Goal: Information Seeking & Learning: Learn about a topic

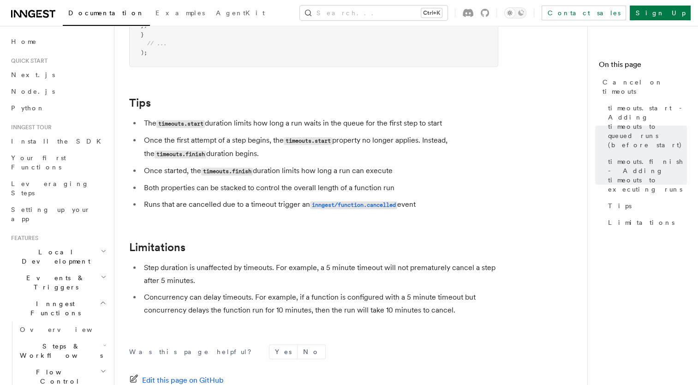
scroll to position [793, 0]
click at [36, 22] on div "Documentation Examples AgentKit Search... Ctrl+K Contact sales Sign Up" at bounding box center [349, 13] width 698 height 26
click at [29, 15] on icon at bounding box center [31, 13] width 7 height 7
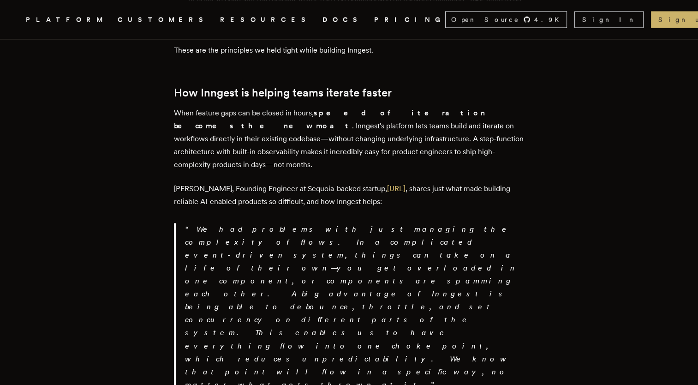
scroll to position [1456, 0]
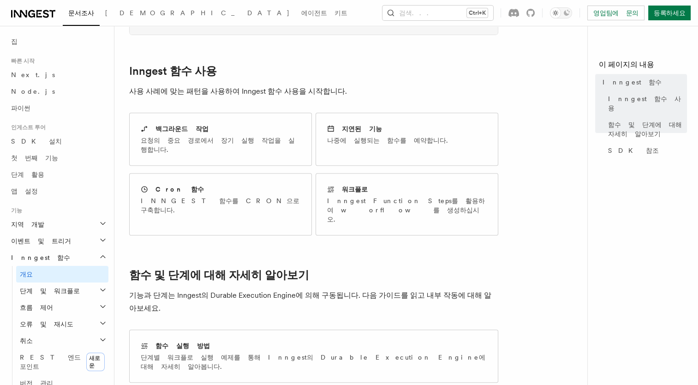
scroll to position [398, 0]
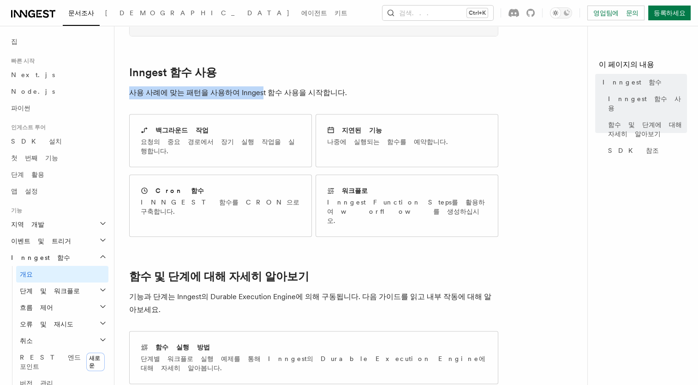
drag, startPoint x: 256, startPoint y: 80, endPoint x: 129, endPoint y: 82, distance: 126.9
click at [129, 82] on div "기능 Inngest 함수 Inngest 함수를 통해 개발자는 백그라운드 작업에서 복잡한 워크플로에 이르기까지 안정적인 백그라운드 로직을 실행할…" at bounding box center [369, 166] width 510 height 1128
drag, startPoint x: 129, startPoint y: 82, endPoint x: 335, endPoint y: 85, distance: 206.2
click at [335, 85] on div "기능 Inngest 함수 Inngest 함수를 통해 개발자는 백그라운드 작업에서 복잡한 워크플로에 이르기까지 안정적인 백그라운드 로직을 실행할…" at bounding box center [369, 166] width 510 height 1128
